Goal: Task Accomplishment & Management: Use online tool/utility

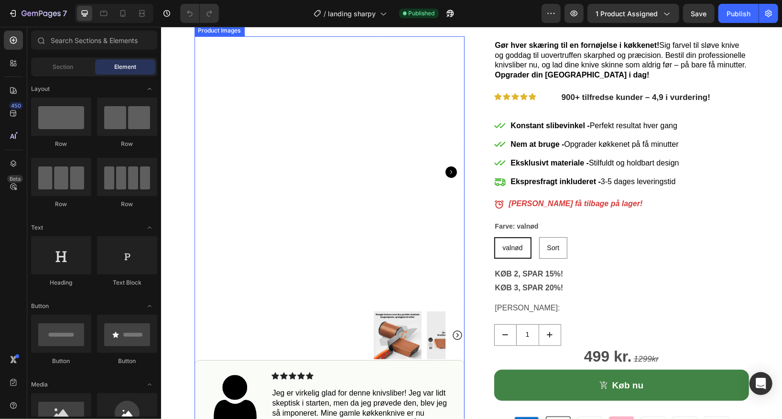
scroll to position [83, 0]
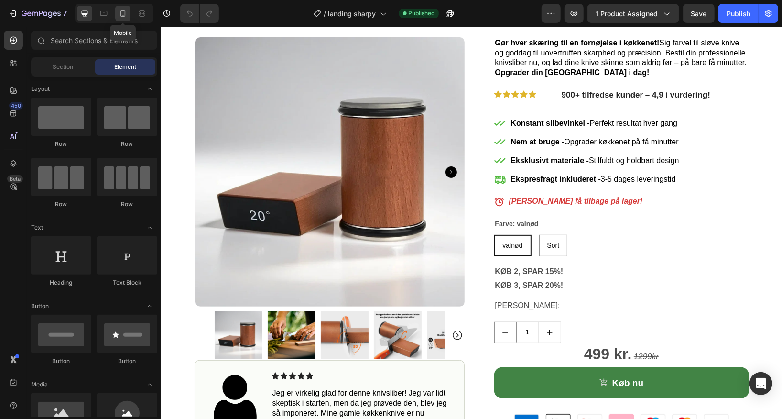
click at [123, 16] on icon at bounding box center [122, 13] width 5 height 7
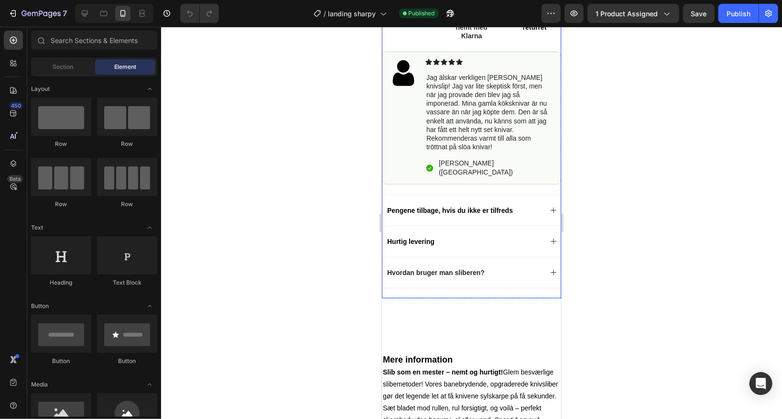
scroll to position [726, 0]
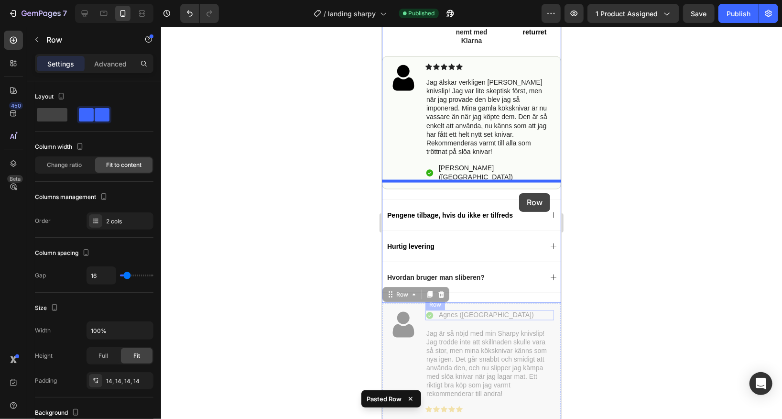
drag, startPoint x: 512, startPoint y: 303, endPoint x: 518, endPoint y: 194, distance: 110.1
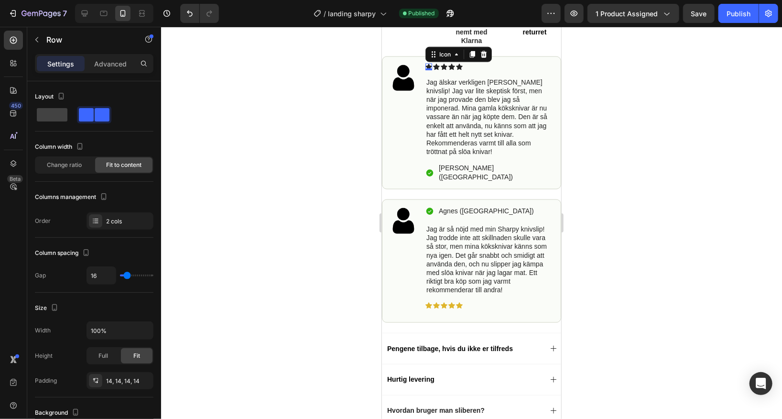
click at [427, 65] on div "Icon 0" at bounding box center [428, 66] width 7 height 7
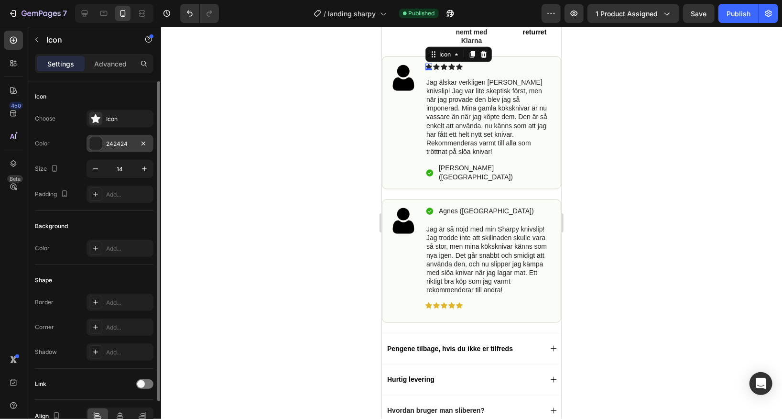
click at [117, 143] on div "242424" at bounding box center [120, 144] width 28 height 9
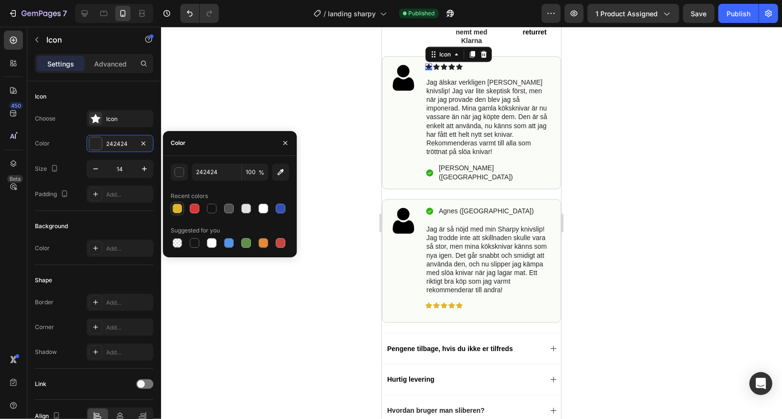
click at [178, 209] on div at bounding box center [178, 209] width 10 height 10
type input "DFB52C"
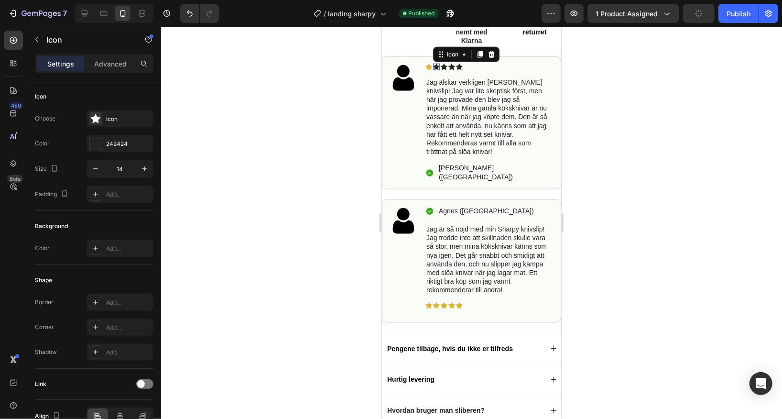
click at [436, 66] on div "Icon 0" at bounding box center [435, 66] width 7 height 7
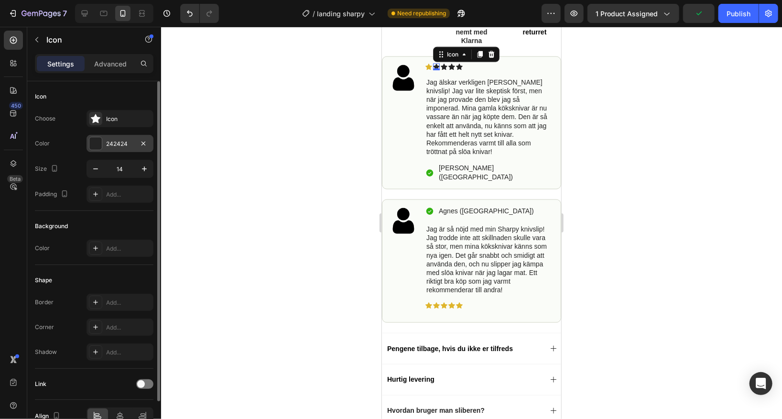
click at [129, 140] on div "242424" at bounding box center [120, 144] width 28 height 9
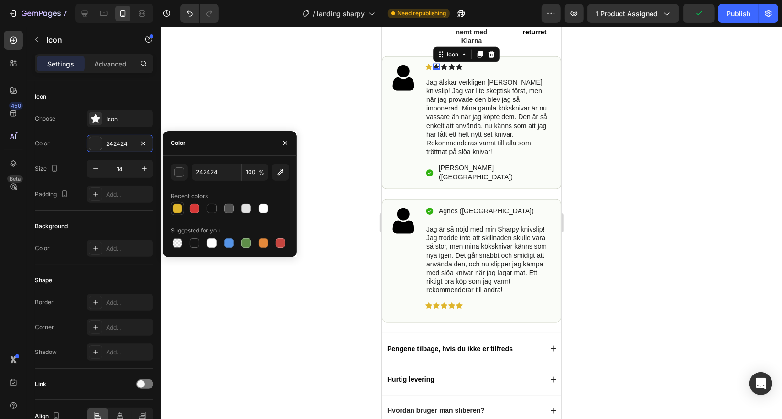
click at [175, 207] on div at bounding box center [178, 209] width 10 height 10
type input "DFB52C"
click at [442, 65] on icon at bounding box center [443, 66] width 7 height 6
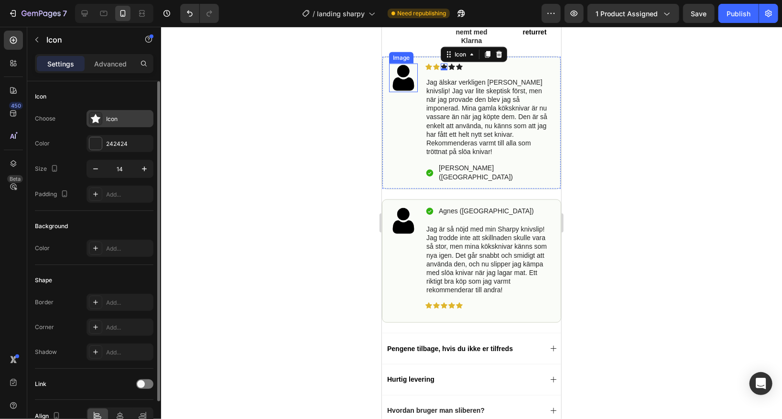
click at [116, 114] on div "Icon" at bounding box center [119, 118] width 67 height 17
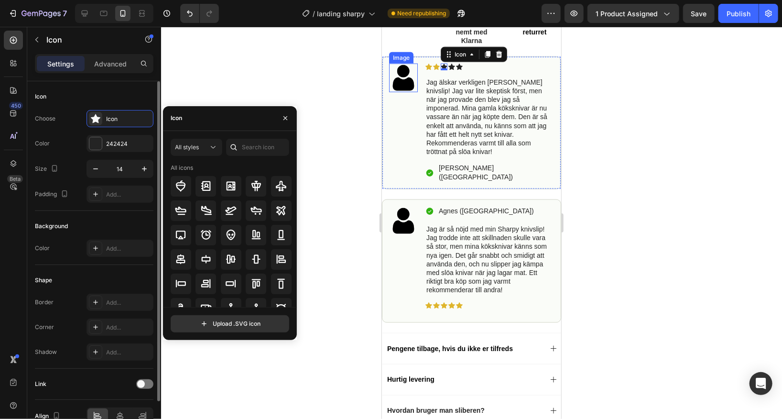
click at [116, 153] on div "Choose Icon Color 242424 Size 14 Padding Add..." at bounding box center [94, 156] width 119 height 93
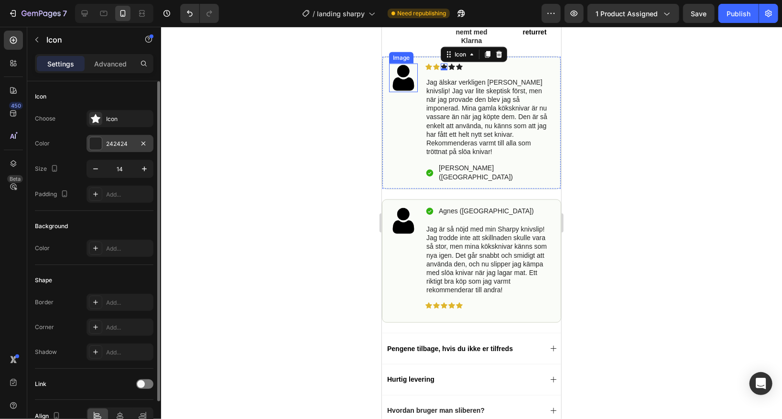
click at [120, 143] on div "242424" at bounding box center [120, 144] width 28 height 9
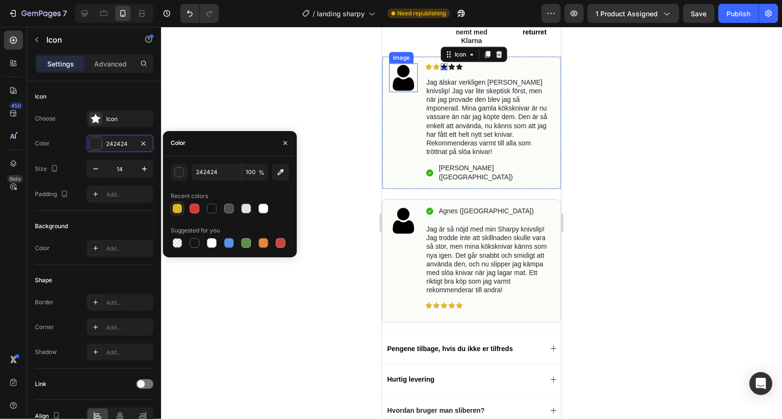
click at [181, 209] on div at bounding box center [178, 209] width 10 height 10
type input "DFB52C"
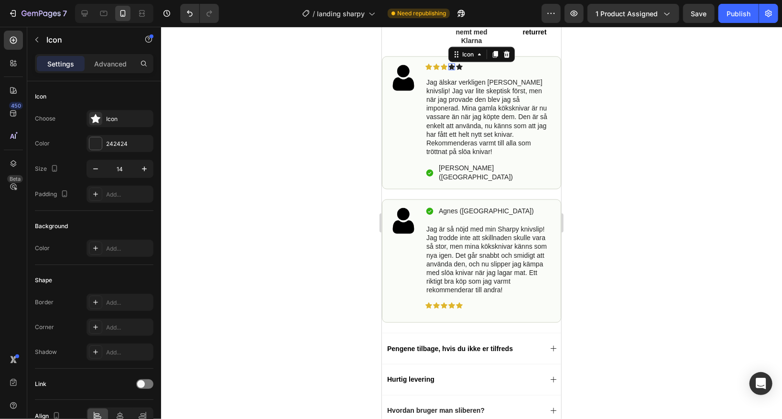
click at [453, 67] on div "Icon 0" at bounding box center [451, 66] width 7 height 7
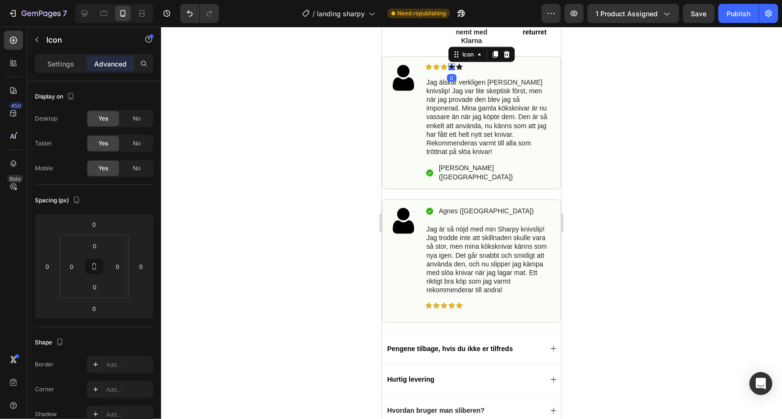
click at [451, 65] on icon at bounding box center [451, 66] width 7 height 6
click at [458, 64] on icon at bounding box center [458, 66] width 7 height 6
click at [473, 69] on div "Icon Icon Icon Icon Icon 0 Icon List Jag älskar verkligen Sharpy knivslip! Jag …" at bounding box center [489, 122] width 129 height 119
click at [452, 67] on div "Icon 0" at bounding box center [451, 66] width 7 height 7
click at [70, 66] on p "Settings" at bounding box center [60, 64] width 27 height 10
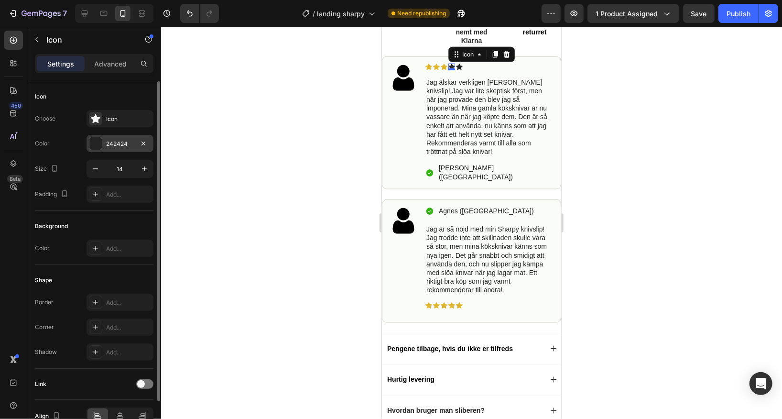
click at [109, 141] on div "242424" at bounding box center [120, 144] width 28 height 9
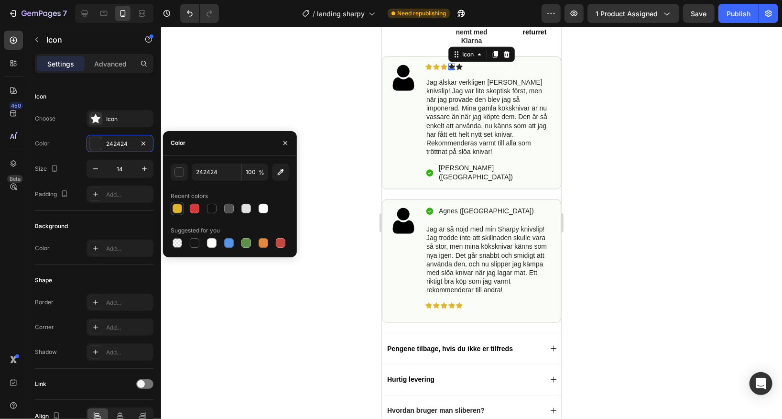
click at [180, 211] on div at bounding box center [178, 209] width 10 height 10
type input "DFB52C"
click at [460, 66] on div "Icon 0" at bounding box center [458, 66] width 7 height 7
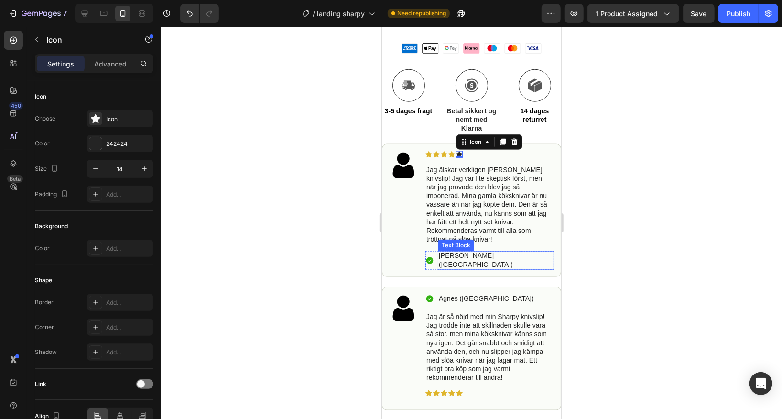
scroll to position [640, 0]
click at [480, 249] on p "[PERSON_NAME] ([GEOGRAPHIC_DATA])" at bounding box center [495, 257] width 114 height 17
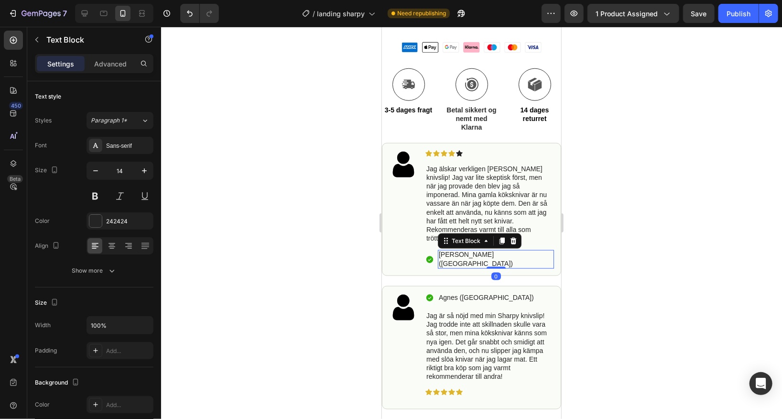
click at [479, 249] on p "[PERSON_NAME] ([GEOGRAPHIC_DATA])" at bounding box center [495, 257] width 114 height 17
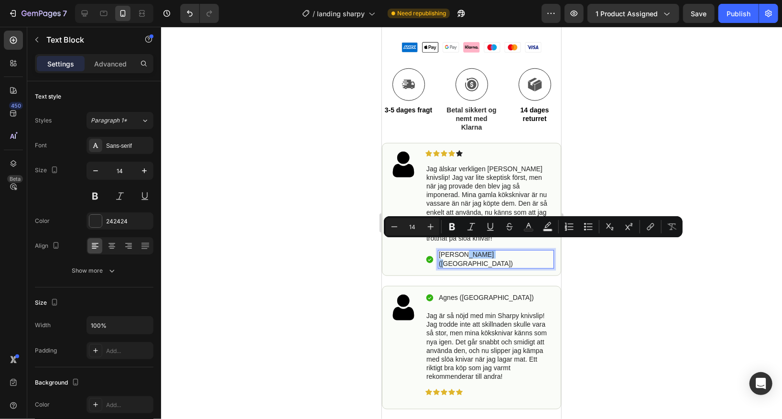
click at [291, 159] on div at bounding box center [471, 223] width 621 height 392
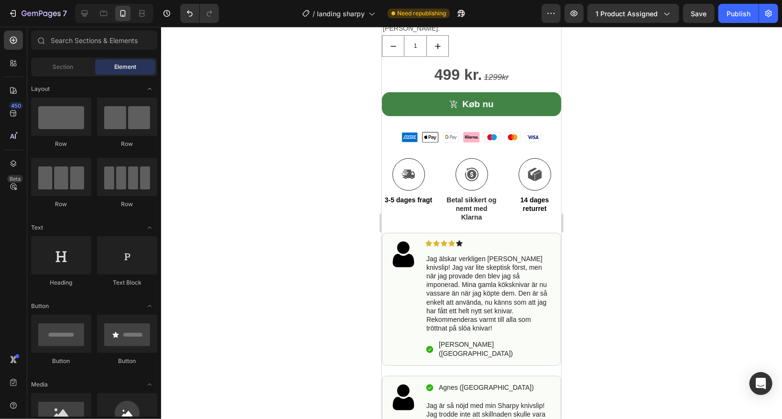
scroll to position [387, 0]
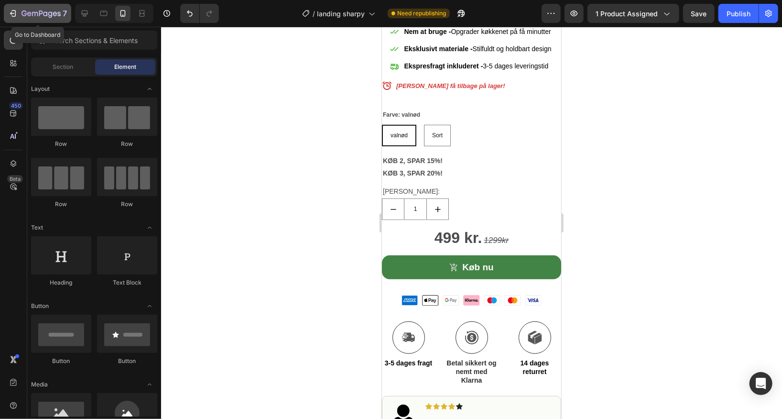
click at [38, 15] on icon "button" at bounding box center [41, 14] width 39 height 8
